Goal: Find specific page/section: Find specific page/section

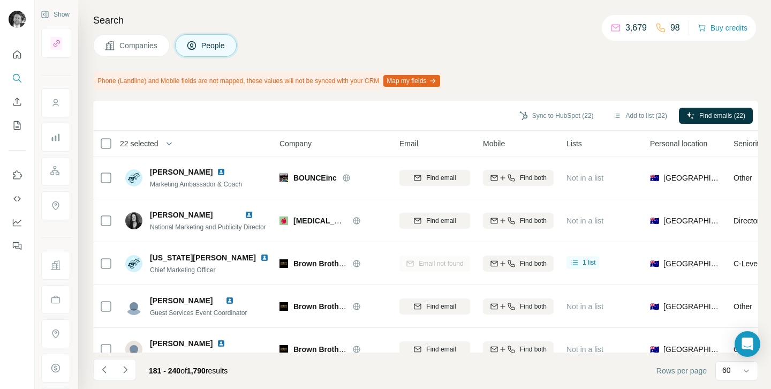
scroll to position [596, 0]
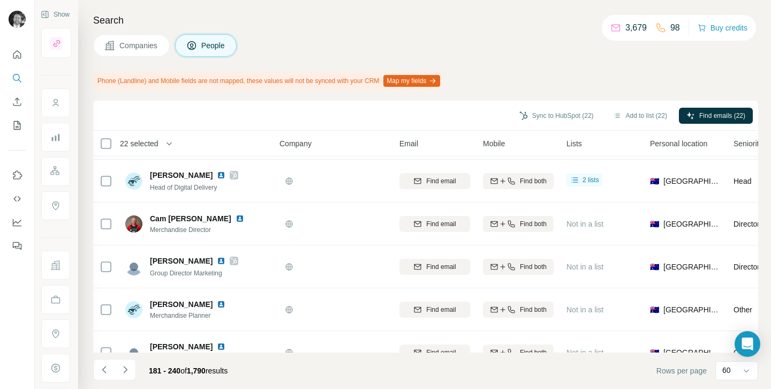
click at [138, 42] on span "Companies" at bounding box center [138, 45] width 39 height 11
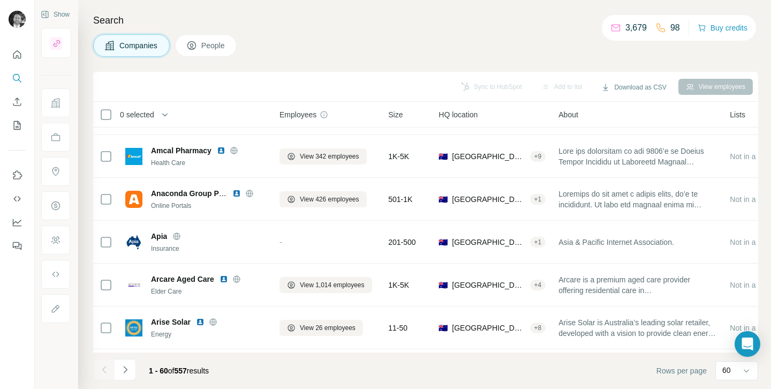
scroll to position [1190, 0]
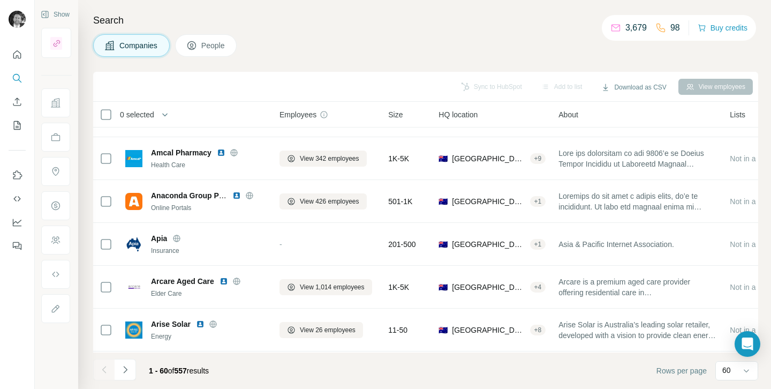
click at [217, 47] on span "People" at bounding box center [213, 45] width 25 height 11
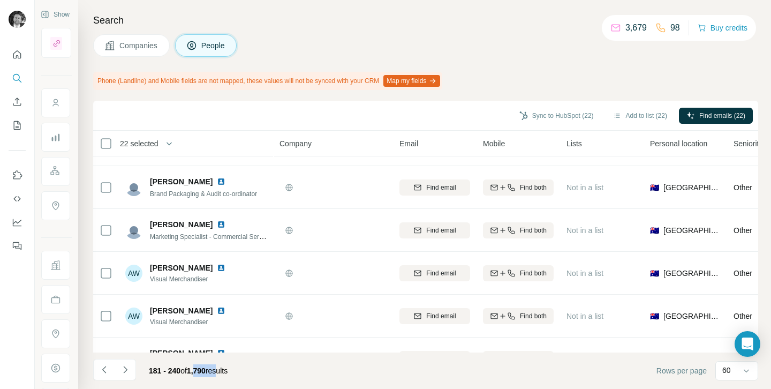
drag, startPoint x: 198, startPoint y: 370, endPoint x: 227, endPoint y: 370, distance: 29.4
click at [227, 370] on span "181 - 240 of 1,790 results" at bounding box center [188, 370] width 79 height 9
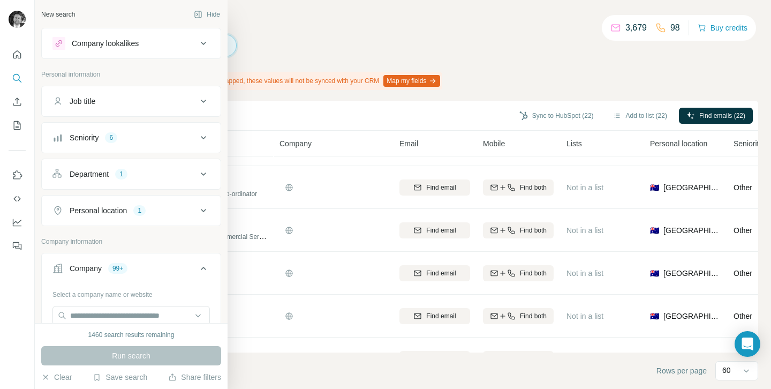
click at [94, 134] on div "Seniority" at bounding box center [84, 137] width 29 height 11
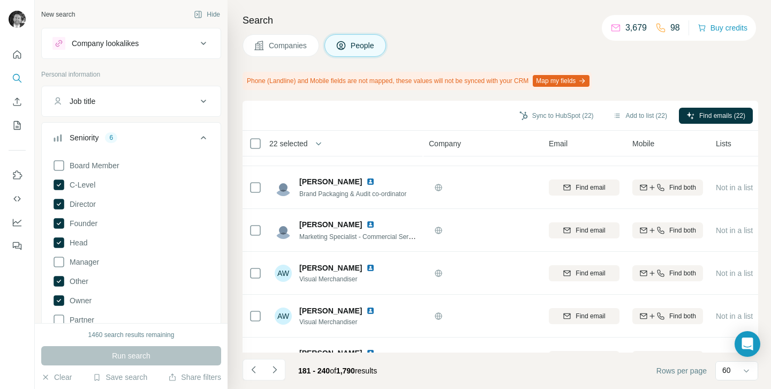
click at [138, 136] on div "Seniority 6" at bounding box center [124, 137] width 145 height 11
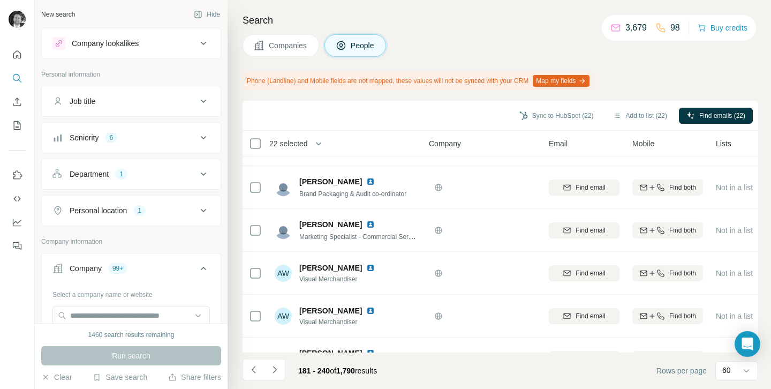
click at [153, 173] on div "Department 1" at bounding box center [124, 174] width 145 height 11
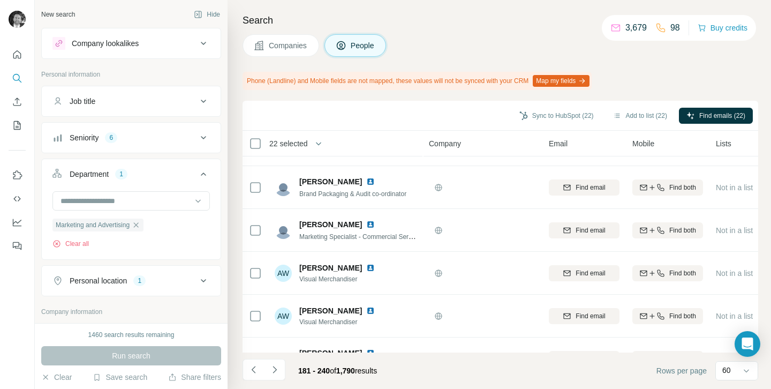
click at [153, 173] on div "Department 1" at bounding box center [124, 174] width 145 height 11
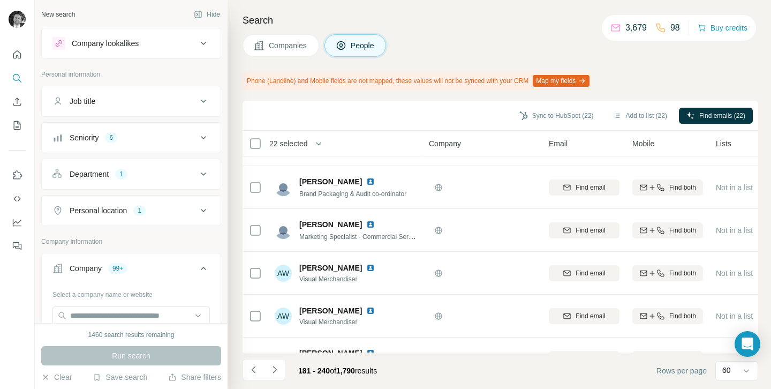
click at [179, 208] on div "Personal location 1" at bounding box center [124, 210] width 145 height 11
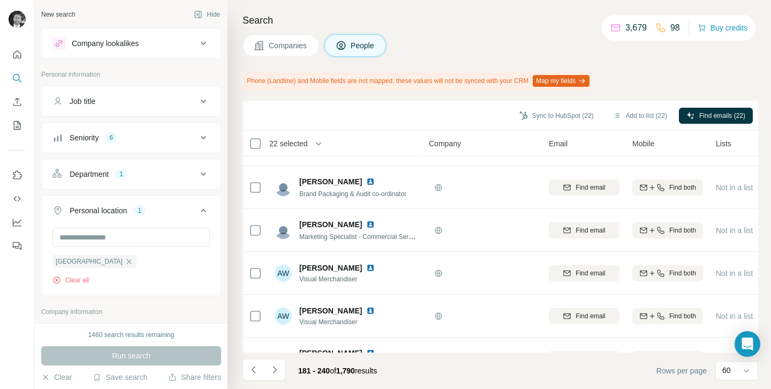
click at [179, 208] on div "Personal location 1" at bounding box center [124, 210] width 145 height 11
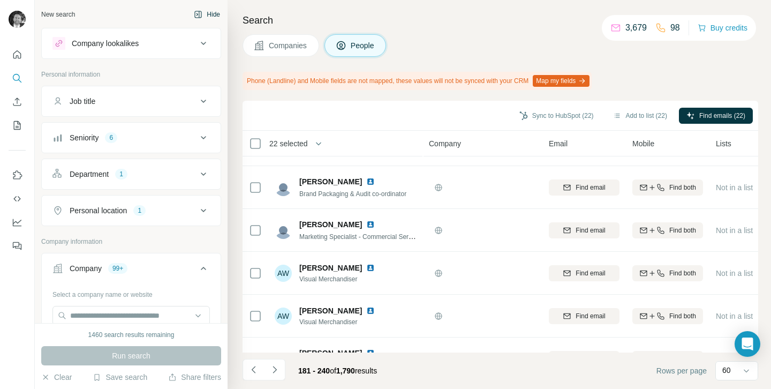
click at [206, 16] on button "Hide" at bounding box center [206, 14] width 41 height 16
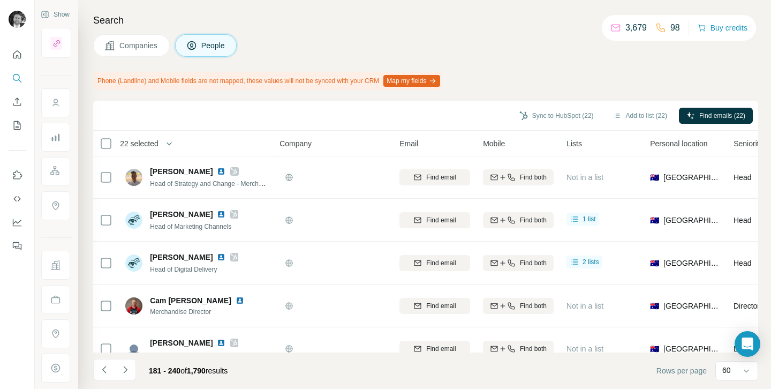
scroll to position [15, 0]
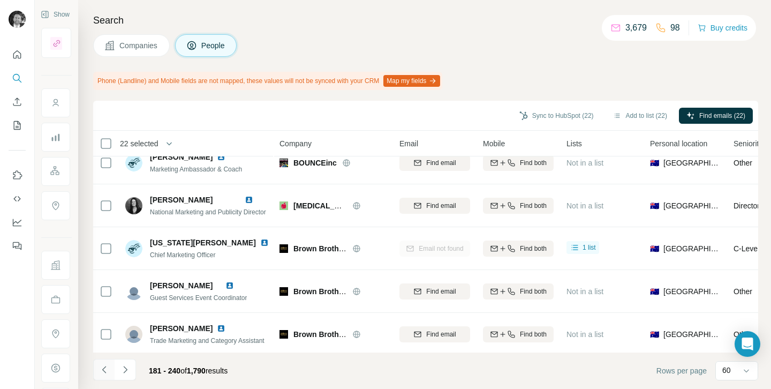
click at [107, 372] on icon "Navigate to previous page" at bounding box center [104, 369] width 11 height 11
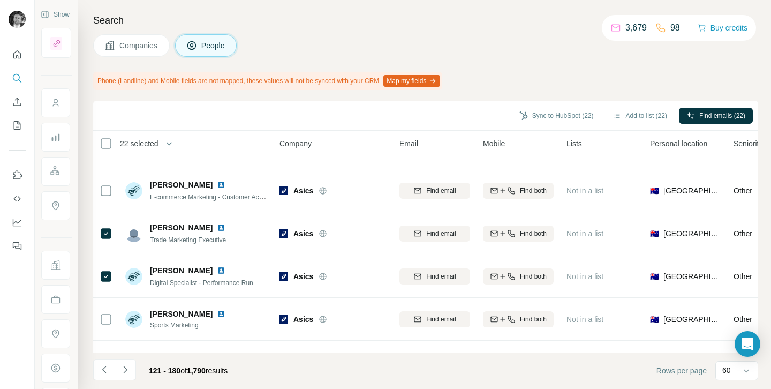
scroll to position [365, 0]
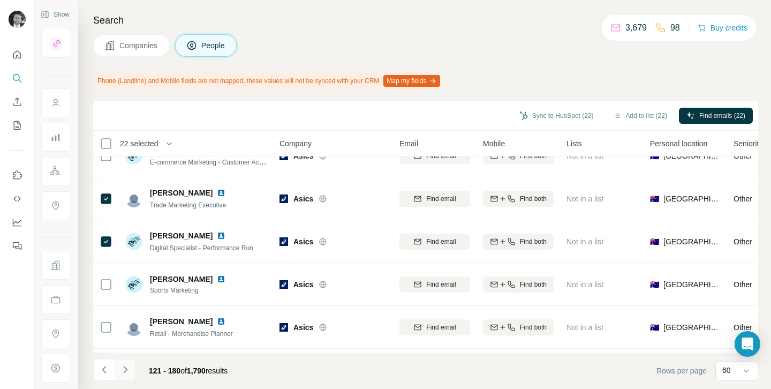
click at [130, 370] on icon "Navigate to next page" at bounding box center [125, 369] width 11 height 11
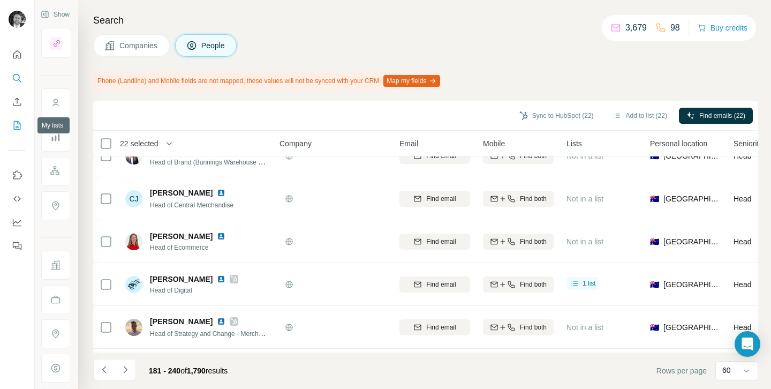
click at [17, 124] on icon "My lists" at bounding box center [17, 125] width 11 height 11
